Goal: Answer question/provide support: Share knowledge or assist other users

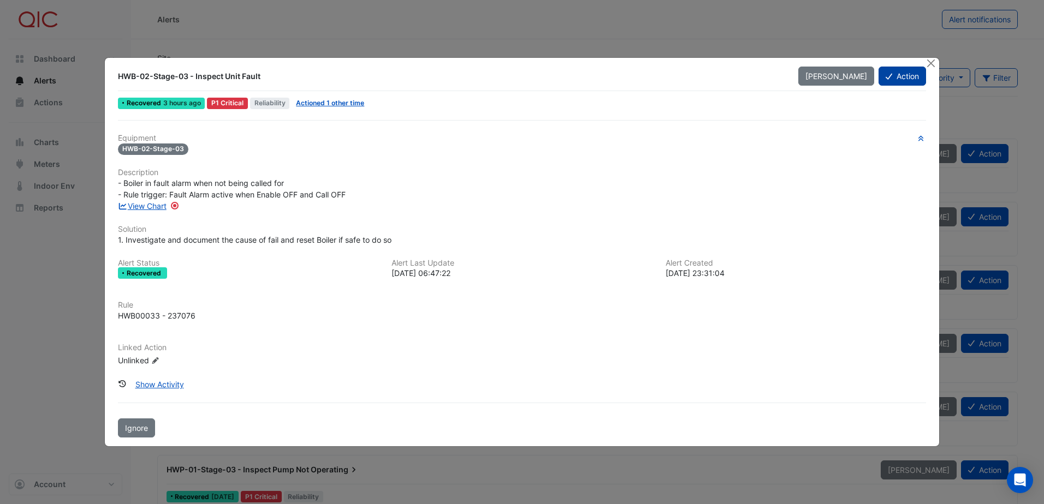
click at [906, 74] on button "Action" at bounding box center [901, 76] width 47 height 19
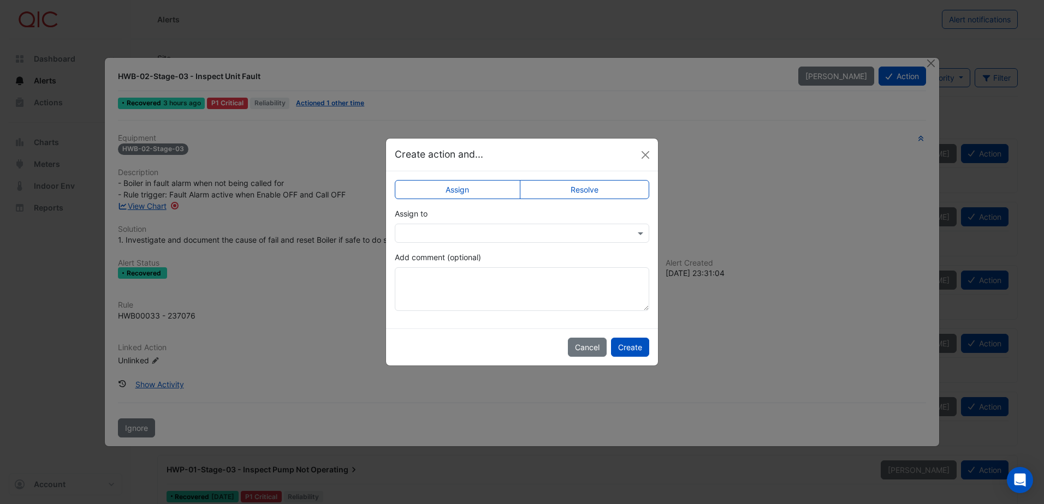
click at [596, 193] on label "Resolve" at bounding box center [585, 189] width 130 height 19
click at [626, 346] on button "Create" at bounding box center [630, 347] width 38 height 19
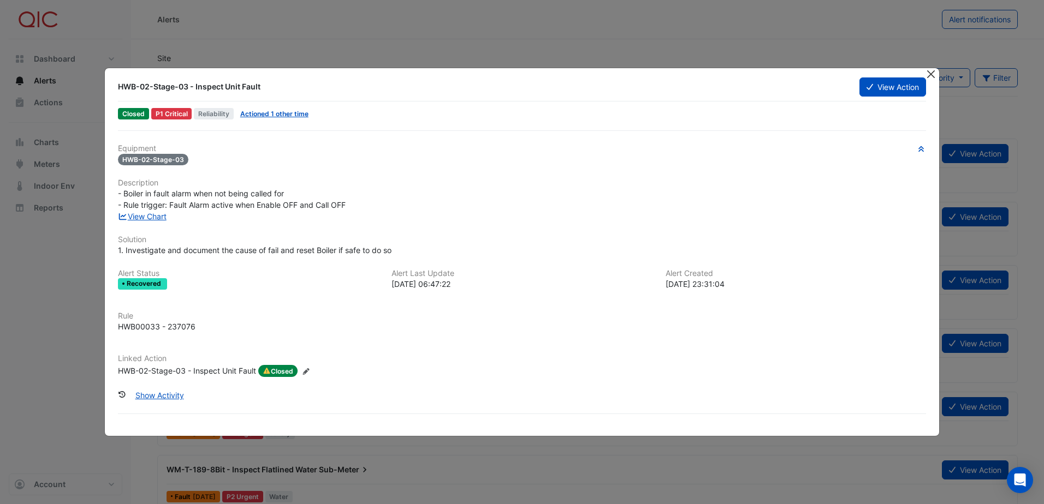
click at [929, 72] on button "Close" at bounding box center [930, 73] width 11 height 11
